Goal: Task Accomplishment & Management: Manage account settings

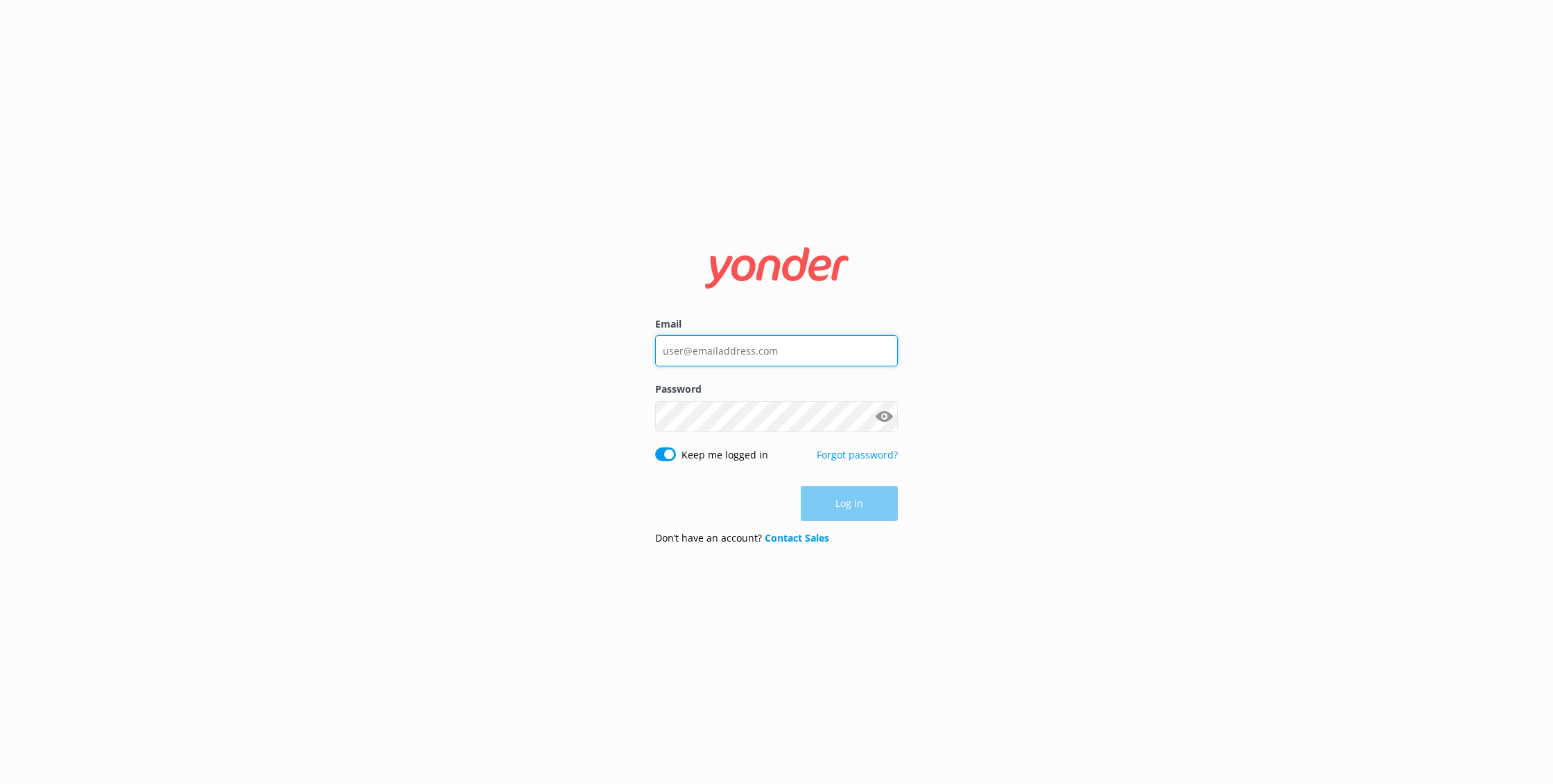
type input "[EMAIL_ADDRESS][DOMAIN_NAME]"
click at [856, 517] on button "Log in" at bounding box center [849, 505] width 97 height 35
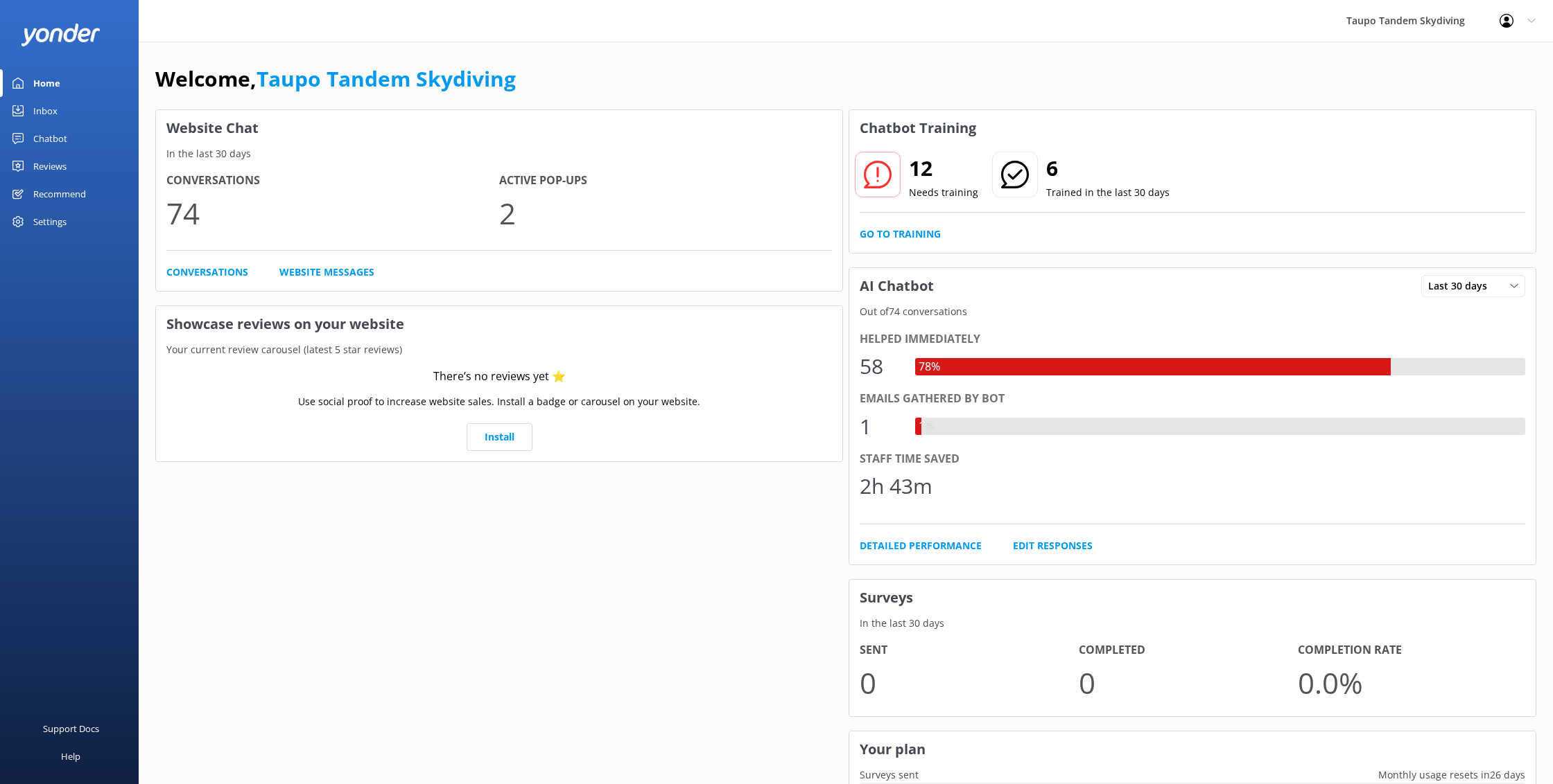
click at [45, 81] on div "Home" at bounding box center [47, 83] width 27 height 27
click at [321, 267] on link "Website Messages" at bounding box center [327, 272] width 95 height 15
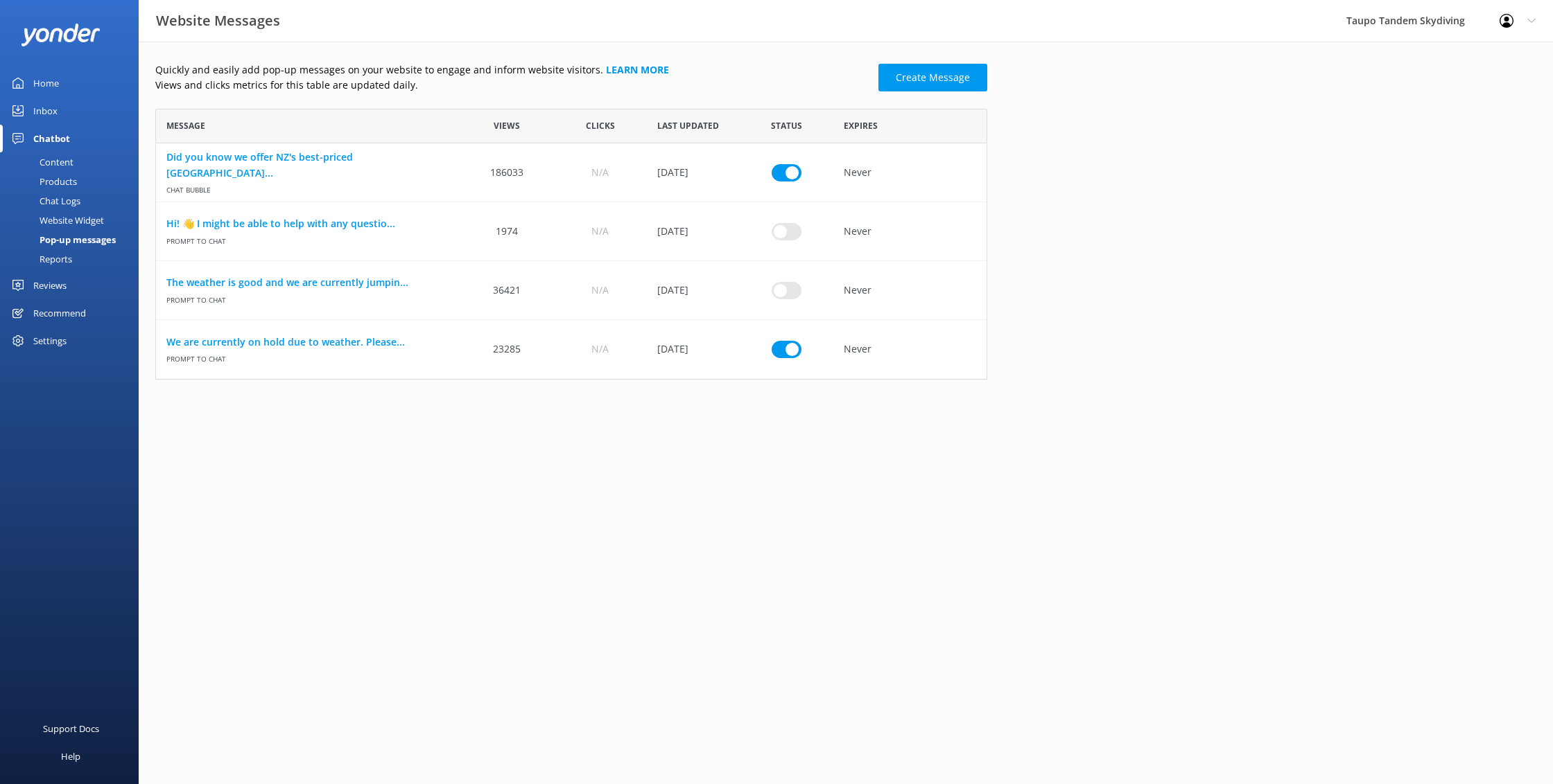
scroll to position [271, 832]
click at [795, 349] on input "row" at bounding box center [786, 349] width 30 height 17
checkbox input "false"
